Goal: Information Seeking & Learning: Learn about a topic

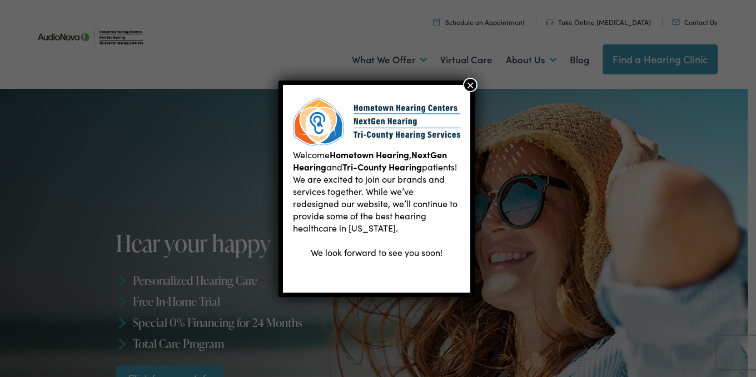
click at [469, 81] on button "×" at bounding box center [470, 85] width 14 height 14
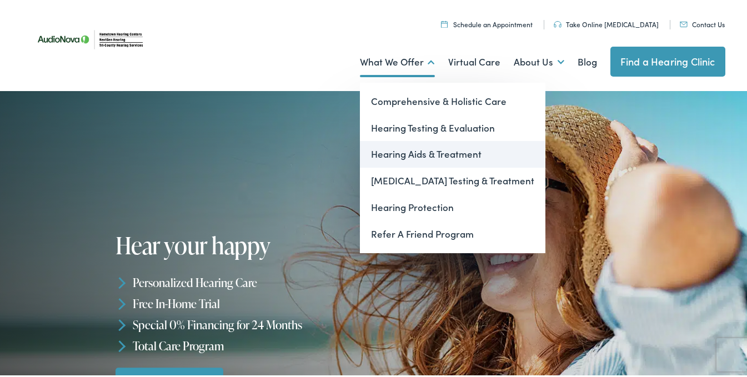
click at [408, 148] on link "Hearing Aids & Treatment" at bounding box center [453, 152] width 186 height 27
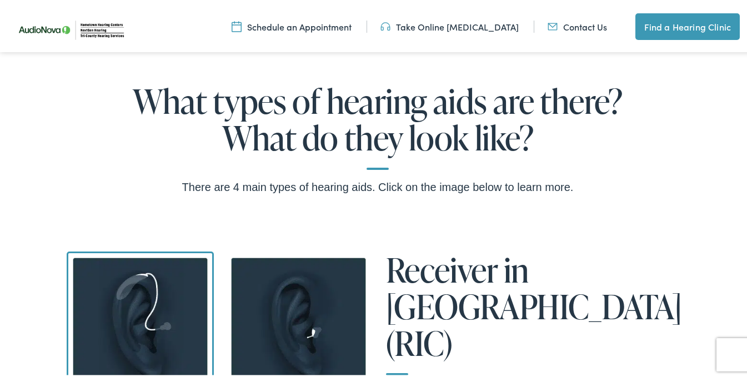
scroll to position [732, 0]
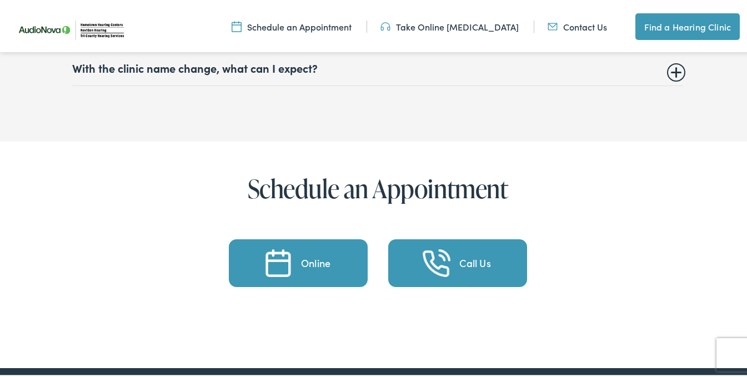
drag, startPoint x: 754, startPoint y: 12, endPoint x: 728, endPoint y: 314, distance: 303.4
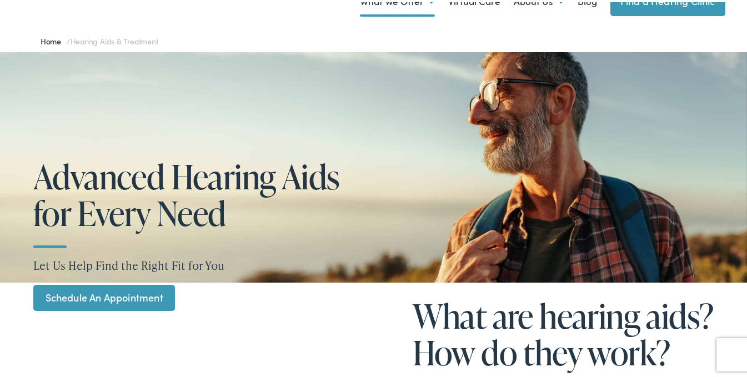
scroll to position [0, 0]
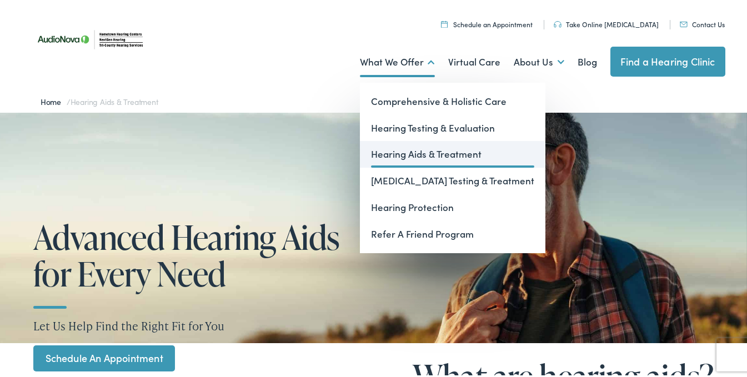
click at [381, 151] on link "Hearing Aids & Treatment" at bounding box center [453, 152] width 186 height 27
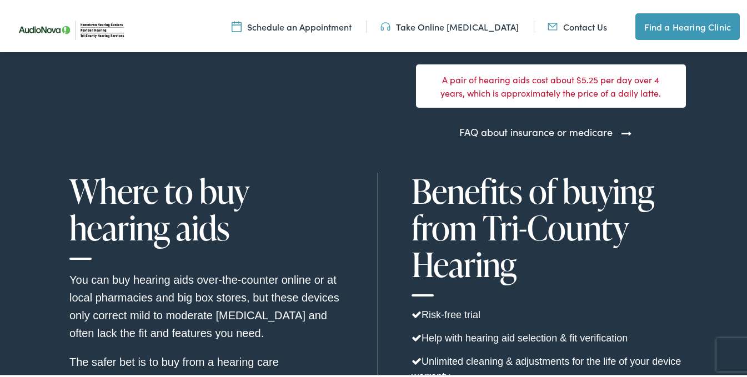
scroll to position [4112, 0]
